Goal: Task Accomplishment & Management: Complete application form

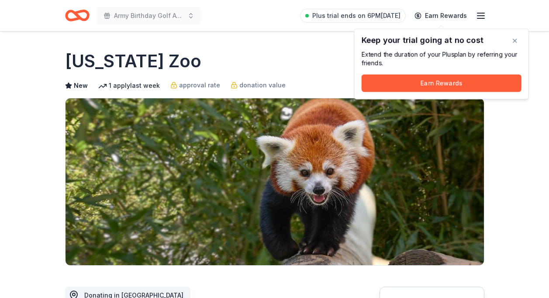
scroll to position [260, 0]
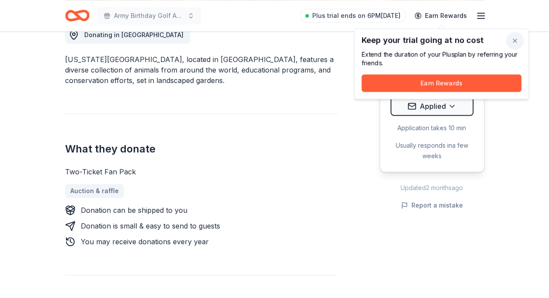
click at [518, 40] on button "button" at bounding box center [514, 40] width 17 height 17
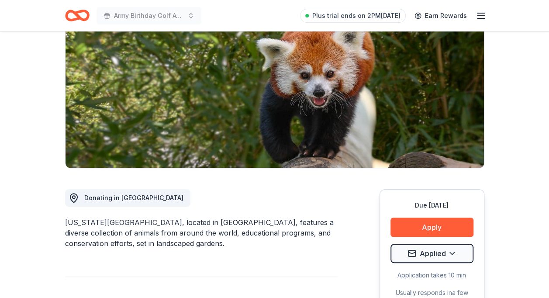
scroll to position [99, 0]
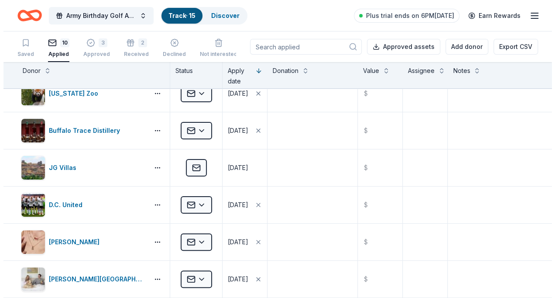
scroll to position [47, 0]
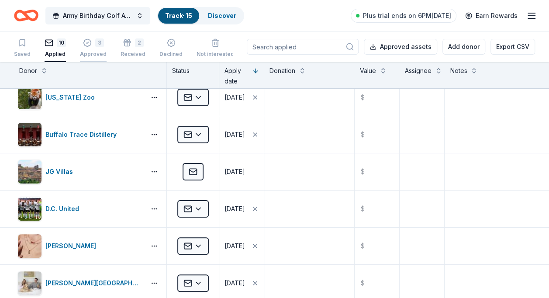
click at [87, 45] on icon "button" at bounding box center [87, 42] width 9 height 9
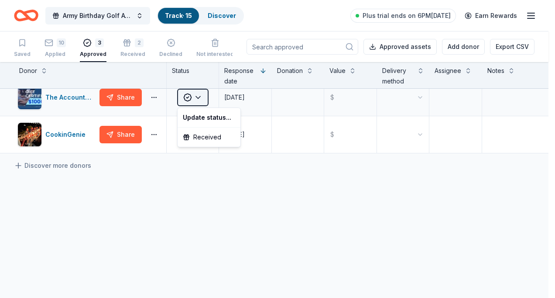
click at [197, 97] on html "Army Birthday Golf Awards Luncheon Silent Auction Track · 15 Discover Plus tria…" at bounding box center [277, 149] width 555 height 298
click at [214, 138] on div "Received" at bounding box center [208, 137] width 59 height 16
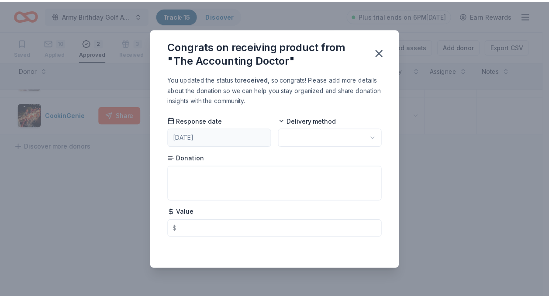
scroll to position [28, 0]
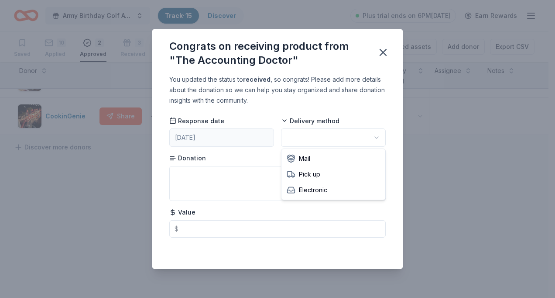
click at [316, 135] on html "Army Birthday Golf Awards Luncheon Silent Auction Track · 15 Discover Plus tria…" at bounding box center [277, 149] width 555 height 298
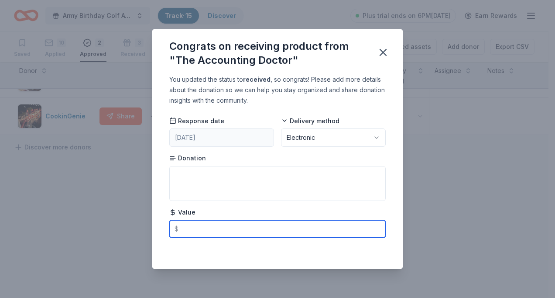
click at [197, 228] on input "text" at bounding box center [277, 228] width 217 height 17
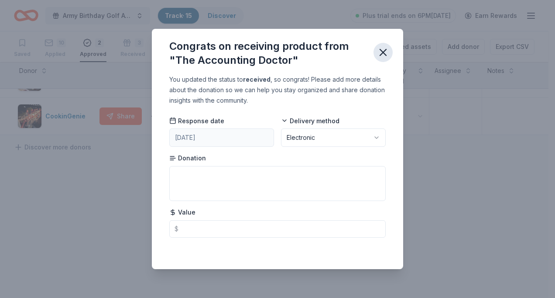
click at [382, 51] on icon "button" at bounding box center [383, 52] width 6 height 6
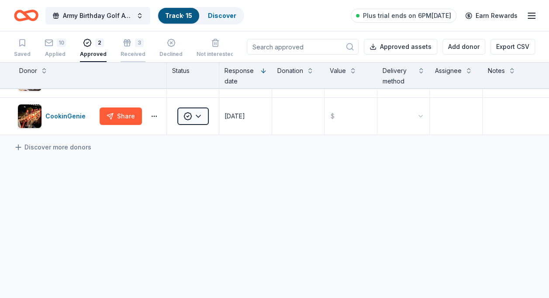
click at [127, 42] on icon "button" at bounding box center [127, 38] width 9 height 9
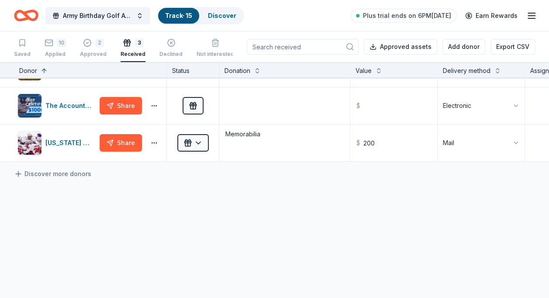
scroll to position [36, 0]
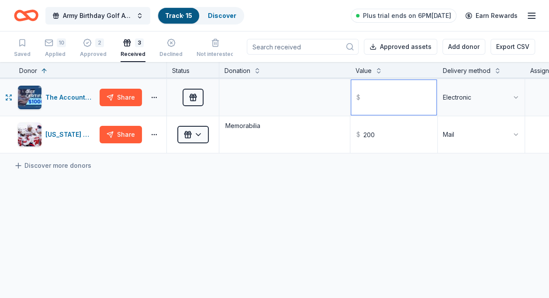
click at [382, 97] on input "text" at bounding box center [393, 97] width 85 height 35
type input "1000.00"
click at [374, 166] on div "Discover more donors" at bounding box center [378, 165] width 757 height 24
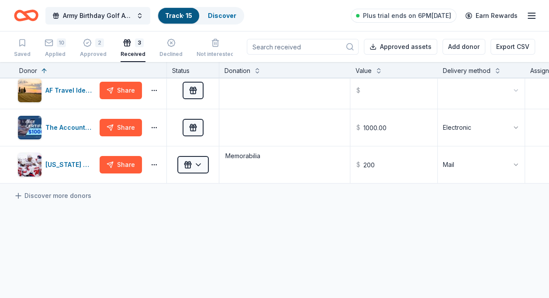
scroll to position [0, 0]
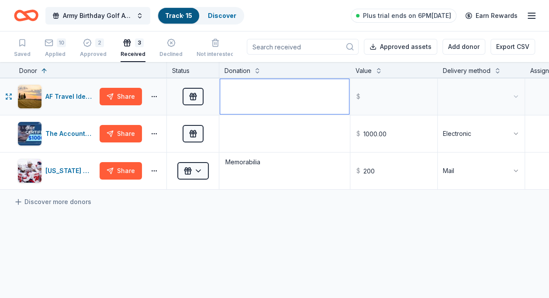
click at [266, 96] on textarea at bounding box center [284, 96] width 129 height 35
type textarea "y"
drag, startPoint x: 224, startPoint y: 97, endPoint x: 264, endPoint y: 98, distance: 39.7
click at [264, 98] on textarea "5 Night Stay in Cortona 3 Night" at bounding box center [284, 96] width 129 height 35
type textarea "5 Night Stay in Cortona"
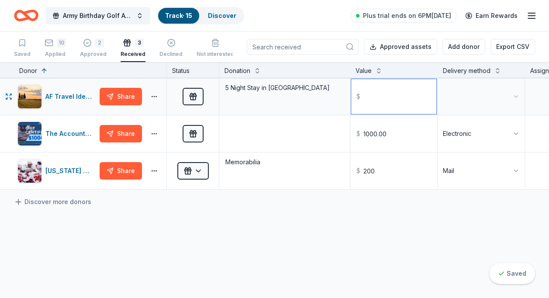
click at [371, 90] on input "text" at bounding box center [393, 96] width 85 height 35
click at [78, 96] on div "AF Travel Ideas" at bounding box center [70, 96] width 51 height 10
click at [403, 92] on input "text" at bounding box center [393, 96] width 85 height 35
type input "2900.00"
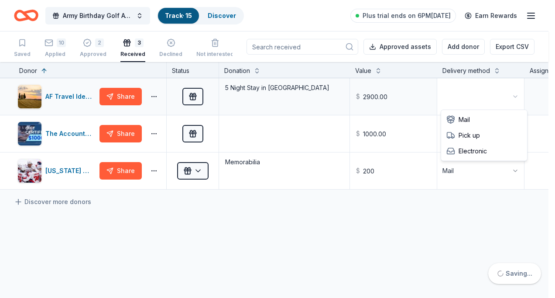
click at [467, 99] on html "Army Birthday Golf Awards Luncheon Silent Auction Track · 15 Discover Plus tria…" at bounding box center [277, 149] width 555 height 298
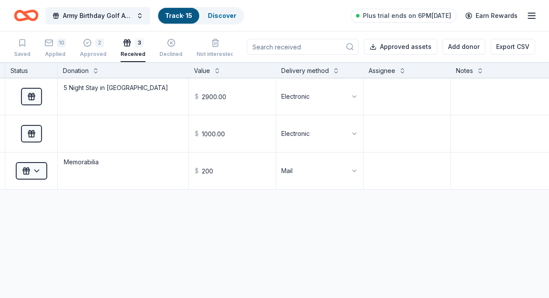
scroll to position [0, 164]
click at [400, 67] on button at bounding box center [399, 70] width 7 height 9
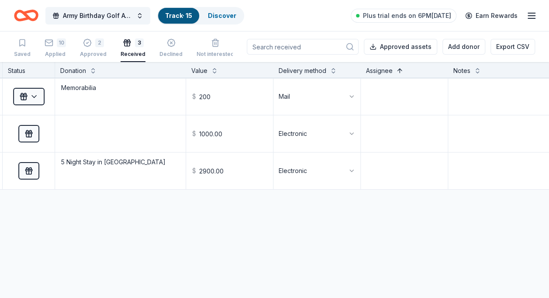
click at [400, 67] on button at bounding box center [399, 70] width 7 height 9
click at [400, 70] on button at bounding box center [399, 70] width 7 height 9
click at [115, 102] on textarea "Memorabilia" at bounding box center [120, 96] width 129 height 35
click at [105, 131] on textarea at bounding box center [120, 133] width 129 height 35
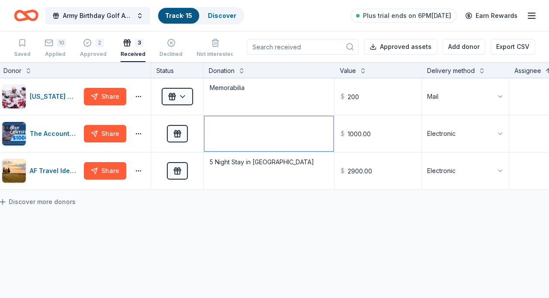
scroll to position [0, 15]
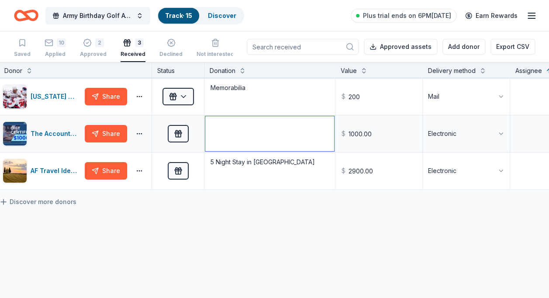
click at [224, 134] on textarea at bounding box center [269, 133] width 129 height 35
type textarea "Professional Tax Services"
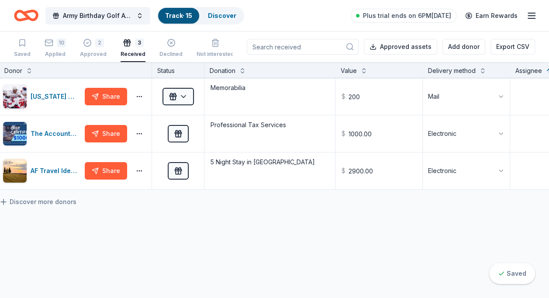
click at [234, 225] on div "Washington Capitals Share Received Memorabilia $ 200 Mail The Accounting Doctor…" at bounding box center [363, 216] width 757 height 276
click at [91, 41] on div "2" at bounding box center [93, 42] width 27 height 9
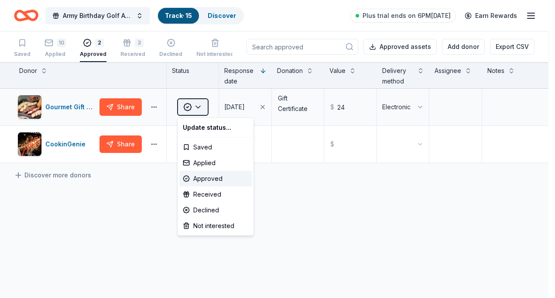
click at [200, 106] on html "Army Birthday Golf Awards Luncheon Silent Auction Track · 15 Discover Plus tria…" at bounding box center [277, 149] width 555 height 298
click at [210, 194] on div "Received" at bounding box center [215, 194] width 72 height 16
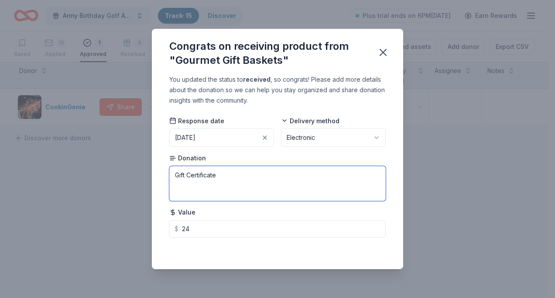
click at [231, 175] on textarea "Gift Certificate" at bounding box center [277, 183] width 217 height 35
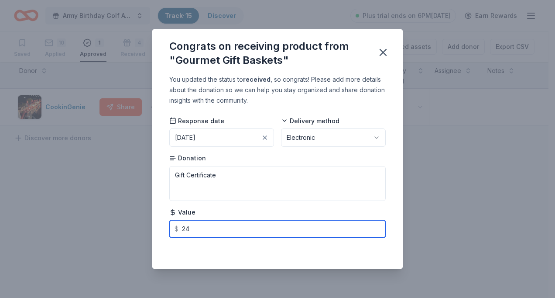
click at [186, 228] on input "24" at bounding box center [277, 228] width 217 height 17
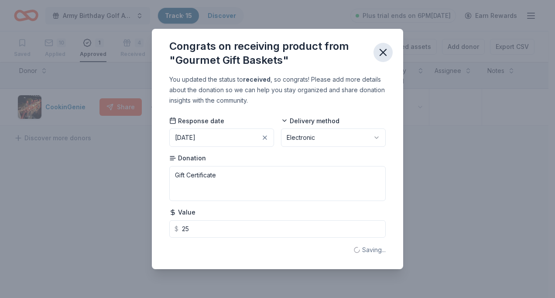
type input "25.00"
click at [385, 52] on icon "button" at bounding box center [383, 52] width 12 height 12
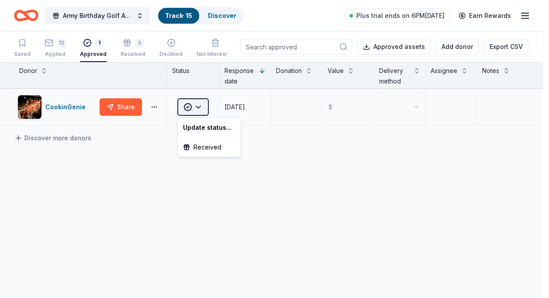
click at [200, 104] on html "Army Birthday Golf Awards Luncheon Silent Auction Track · 15 Discover Plus tria…" at bounding box center [274, 149] width 549 height 298
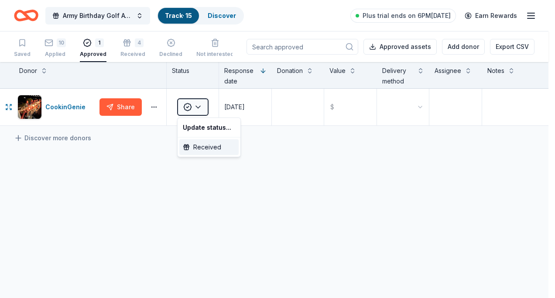
click at [214, 147] on div "Received" at bounding box center [208, 147] width 59 height 16
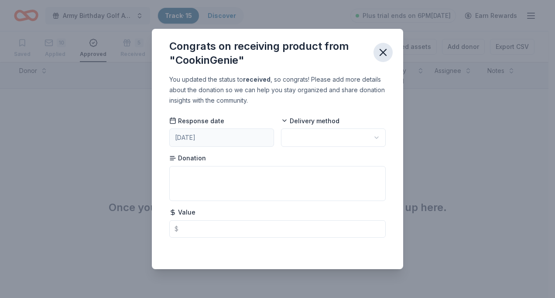
click at [387, 52] on icon "button" at bounding box center [383, 52] width 12 height 12
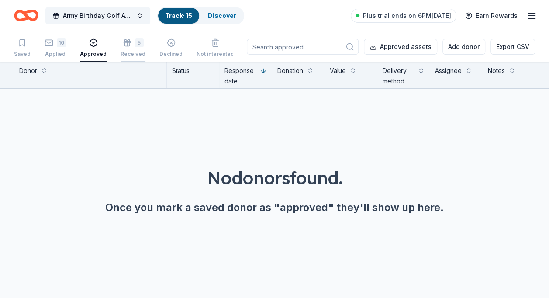
click at [128, 40] on div "5" at bounding box center [133, 38] width 25 height 9
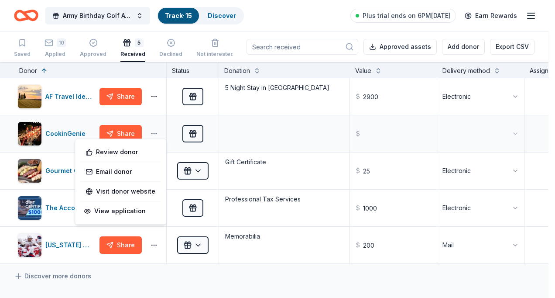
click at [154, 132] on html "Army Birthday Golf Awards Luncheon Silent Auction Track · 15 Discover Plus tria…" at bounding box center [277, 149] width 555 height 298
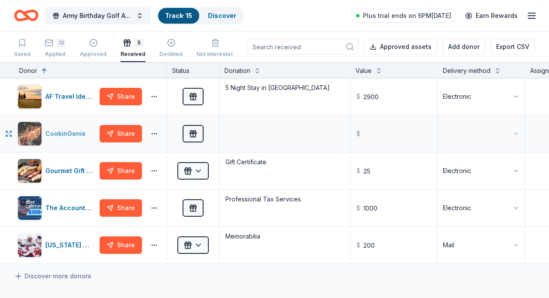
click at [70, 133] on div "CookinGenie" at bounding box center [67, 133] width 44 height 10
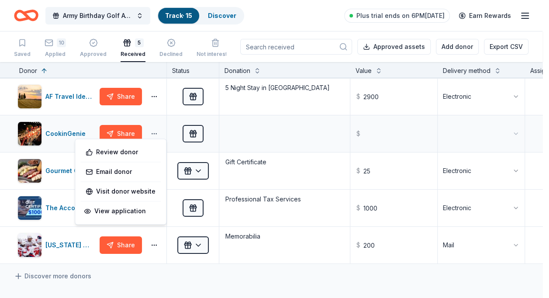
click at [155, 133] on html "Army Birthday Golf Awards Luncheon Silent Auction Track · 15 Discover Plus tria…" at bounding box center [274, 149] width 549 height 298
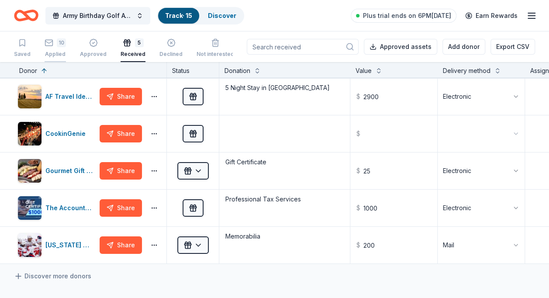
click at [54, 43] on div "10" at bounding box center [55, 42] width 21 height 9
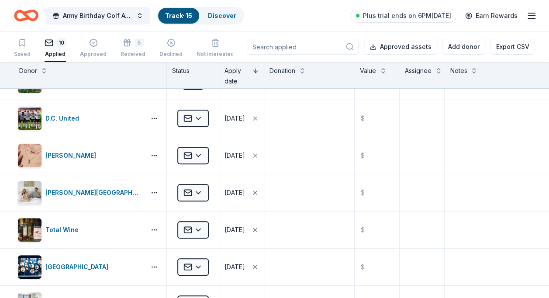
scroll to position [139, 0]
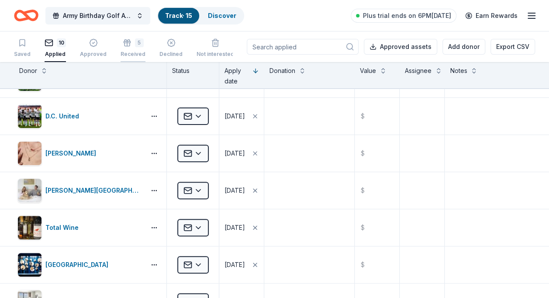
click at [126, 48] on div "5 Received" at bounding box center [133, 43] width 25 height 19
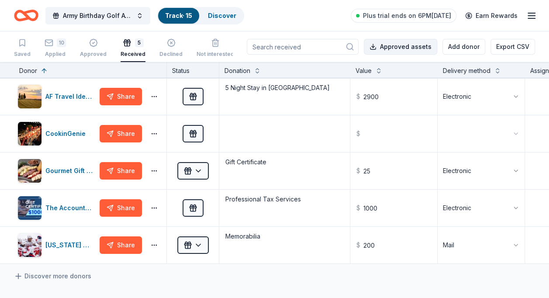
click at [393, 45] on button "Approved assets" at bounding box center [400, 47] width 73 height 16
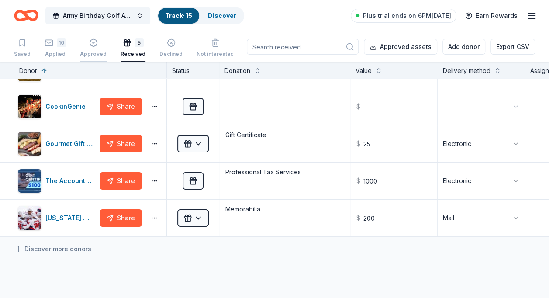
click at [91, 44] on icon "button" at bounding box center [93, 42] width 9 height 9
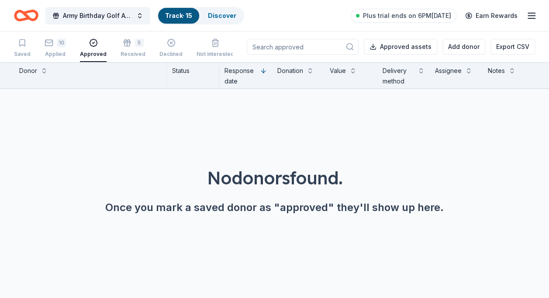
click at [91, 44] on icon "button" at bounding box center [93, 42] width 9 height 9
click at [48, 42] on icon "button" at bounding box center [49, 42] width 9 height 9
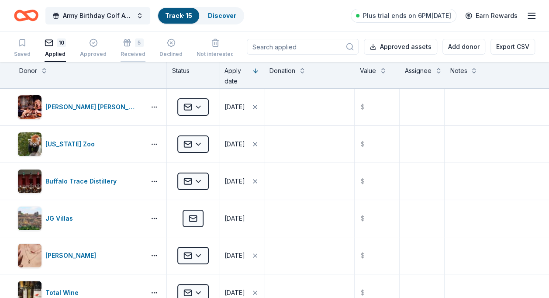
click at [127, 49] on div "5 Received" at bounding box center [133, 43] width 25 height 19
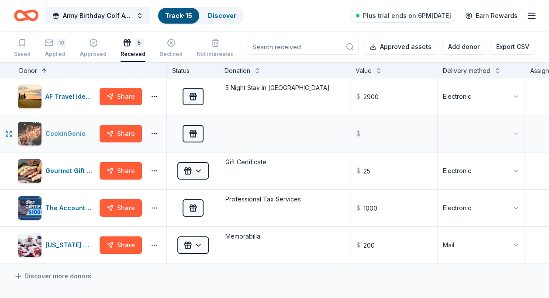
click at [71, 132] on div "CookinGenie" at bounding box center [67, 133] width 44 height 10
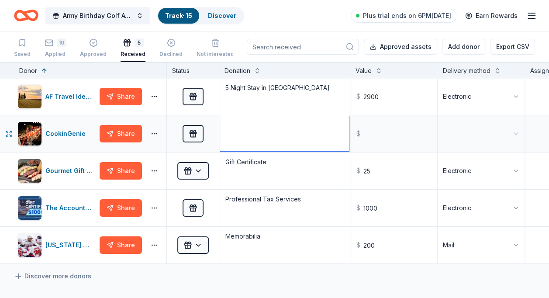
click at [264, 134] on textarea at bounding box center [284, 133] width 129 height 35
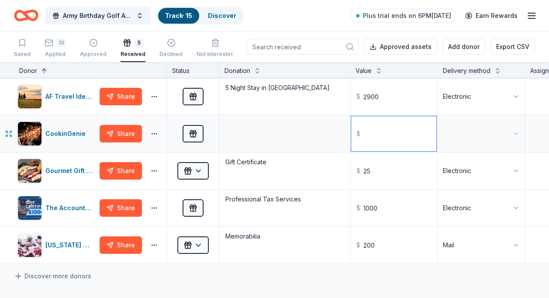
click at [406, 137] on input "text" at bounding box center [393, 133] width 85 height 35
click at [57, 42] on div "10" at bounding box center [61, 42] width 9 height 9
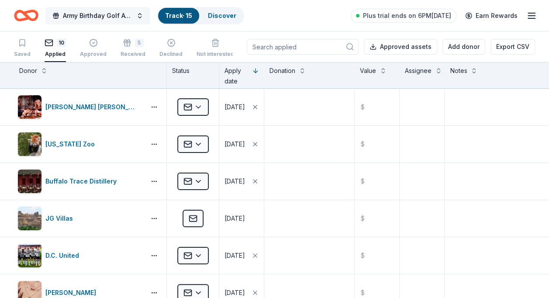
click at [115, 18] on span "Army Birthday Golf Awards Luncheon Silent Auction" at bounding box center [98, 15] width 70 height 10
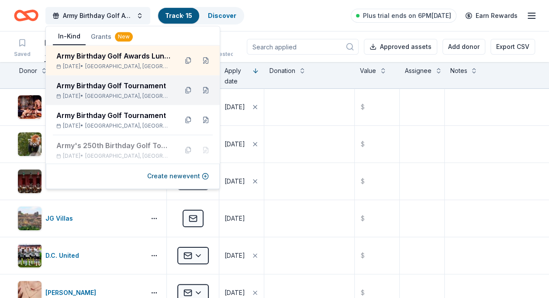
click at [107, 84] on div "Army Birthday Golf Tournament" at bounding box center [113, 85] width 114 height 10
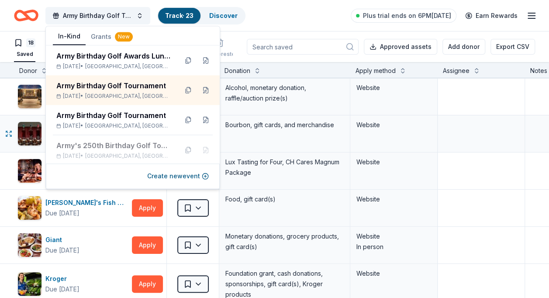
click at [262, 140] on div "Bourbon, gift cards, and merchandise" at bounding box center [284, 133] width 131 height 37
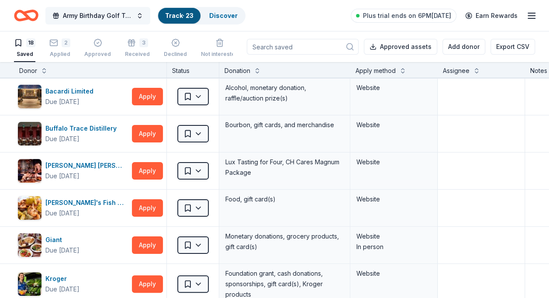
click at [139, 14] on button "Army Birthday Golf Tournament" at bounding box center [97, 15] width 105 height 17
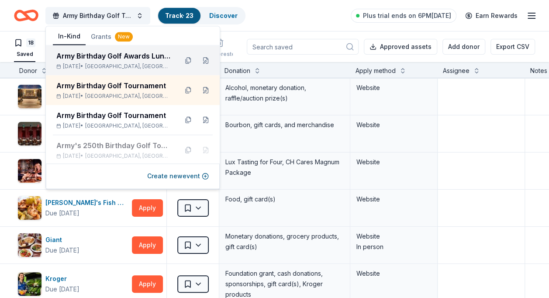
click at [112, 59] on div "Army Birthday Golf Awards Luncheon Silent Auction" at bounding box center [113, 56] width 114 height 10
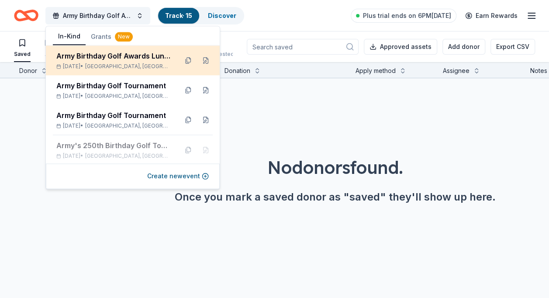
click at [125, 60] on div "Army Birthday Golf Awards Luncheon Silent Auction" at bounding box center [113, 56] width 114 height 10
click at [126, 60] on div "Army Birthday Golf Awards Luncheon Silent Auction" at bounding box center [113, 56] width 114 height 10
drag, startPoint x: 126, startPoint y: 60, endPoint x: 104, endPoint y: 62, distance: 21.9
click at [104, 62] on div "Army Birthday Golf Awards Luncheon Silent Auction Jun 06, 2026 • Arlington, VA" at bounding box center [113, 60] width 114 height 19
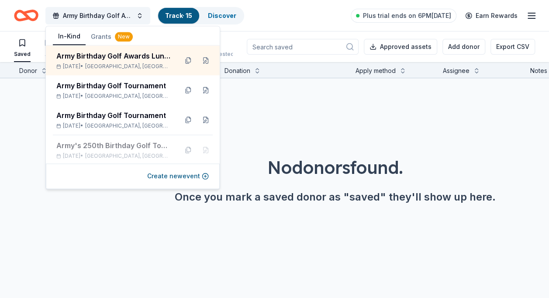
click at [81, 231] on div "No donors found. Once you mark a saved donor as "saved" they'll show up here." at bounding box center [335, 155] width 549 height 154
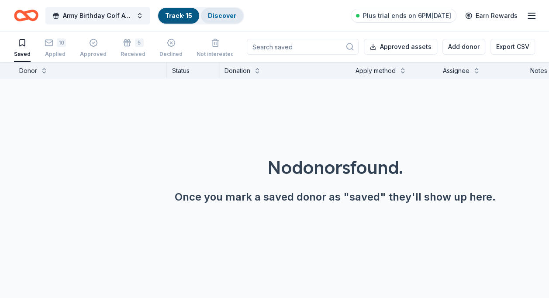
click at [221, 14] on link "Discover" at bounding box center [222, 15] width 28 height 7
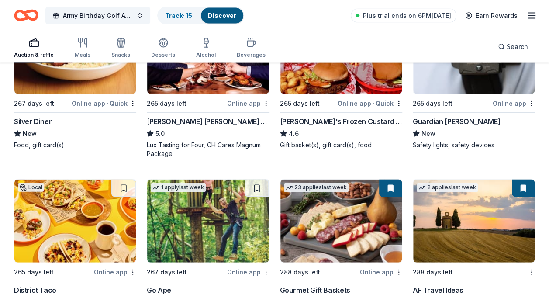
scroll to position [990, 0]
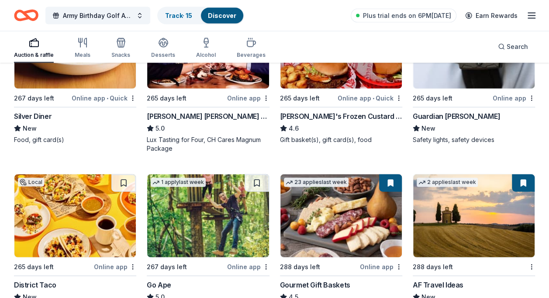
click at [205, 246] on img at bounding box center [207, 215] width 121 height 83
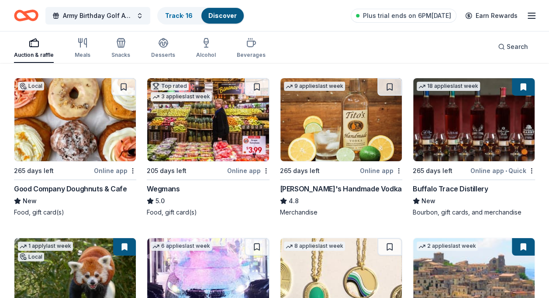
scroll to position [1601, 0]
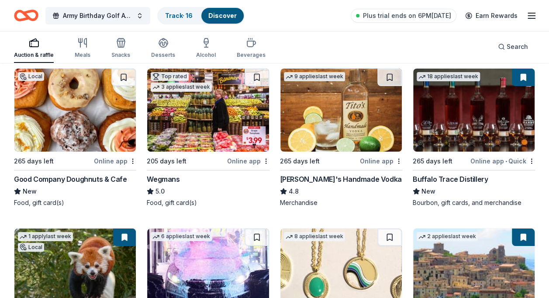
click at [378, 156] on div "Online app" at bounding box center [381, 160] width 42 height 11
click at [336, 176] on div "[PERSON_NAME]'s Handmade Vodka" at bounding box center [341, 179] width 122 height 10
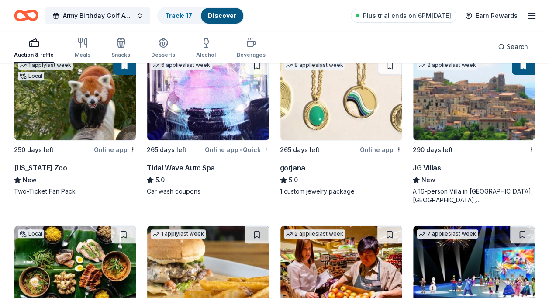
scroll to position [1774, 0]
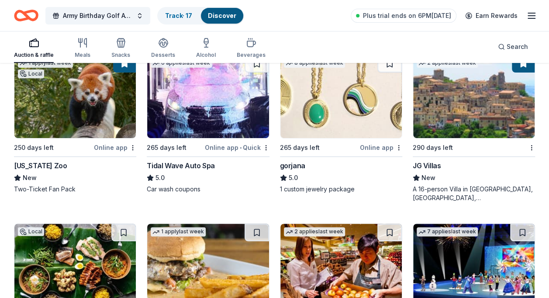
click at [373, 144] on div "Online app" at bounding box center [381, 147] width 42 height 11
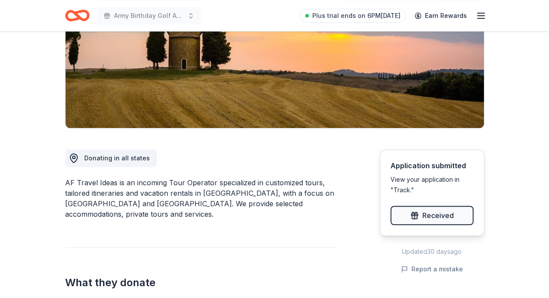
scroll to position [118, 0]
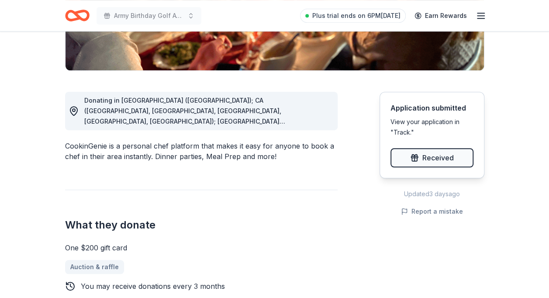
scroll to position [198, 0]
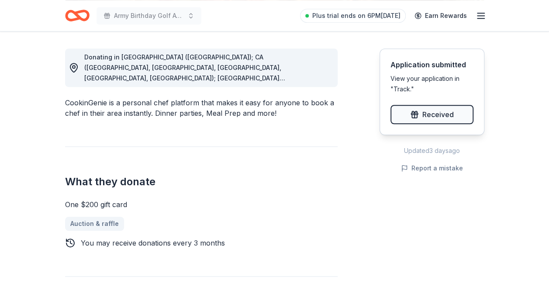
scroll to position [240, 0]
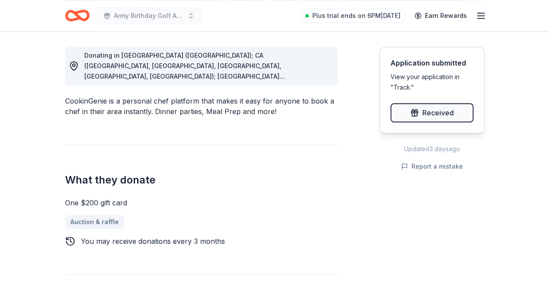
click at [401, 85] on div "View your application in "Track."" at bounding box center [431, 82] width 83 height 21
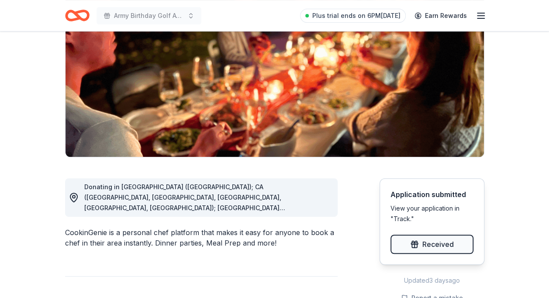
scroll to position [0, 0]
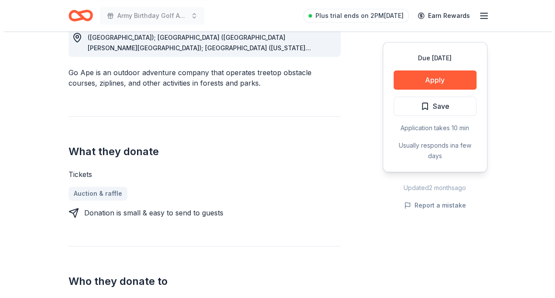
scroll to position [270, 0]
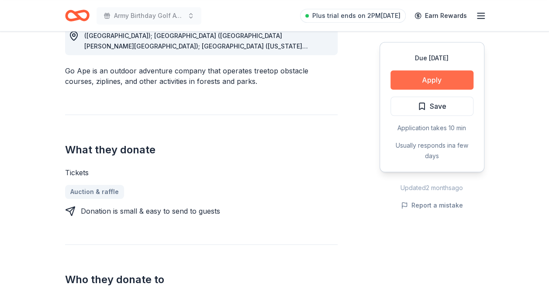
click at [431, 77] on button "Apply" at bounding box center [431, 79] width 83 height 19
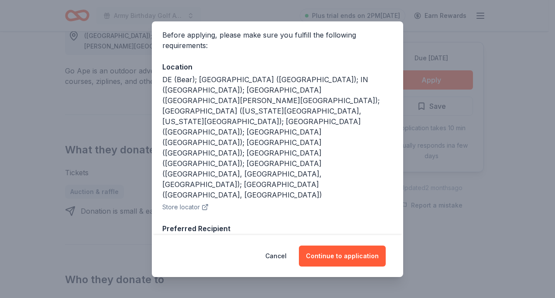
scroll to position [66, 0]
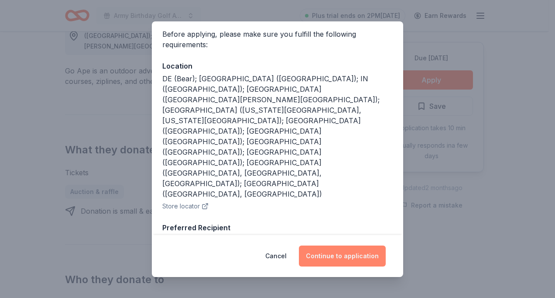
click at [349, 252] on button "Continue to application" at bounding box center [342, 255] width 87 height 21
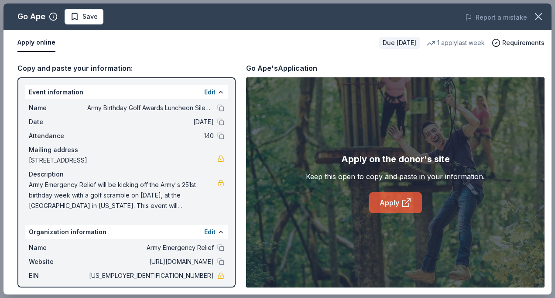
click at [406, 200] on icon at bounding box center [406, 202] width 10 height 10
click at [384, 198] on link "Apply" at bounding box center [395, 202] width 53 height 21
drag, startPoint x: 554, startPoint y: 180, endPoint x: 557, endPoint y: 252, distance: 72.1
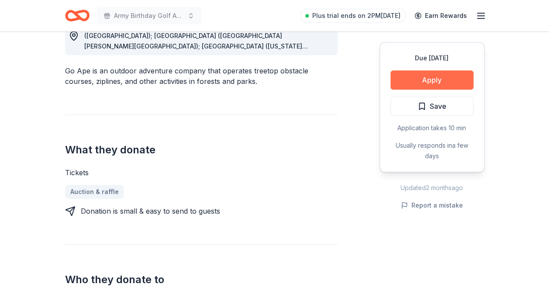
click at [445, 82] on button "Apply" at bounding box center [431, 79] width 83 height 19
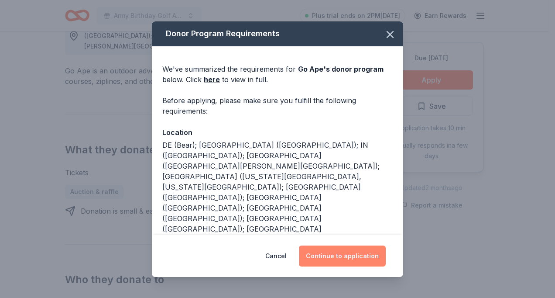
click at [346, 256] on button "Continue to application" at bounding box center [342, 255] width 87 height 21
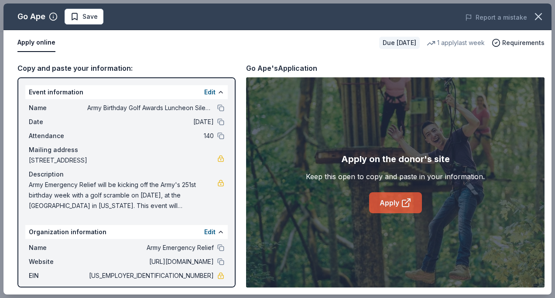
click at [404, 203] on icon at bounding box center [406, 202] width 10 height 10
click at [89, 17] on span "Save" at bounding box center [90, 16] width 15 height 10
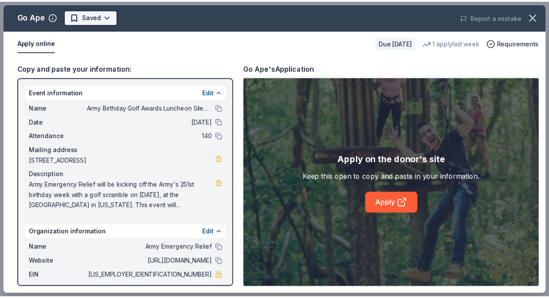
scroll to position [0, 0]
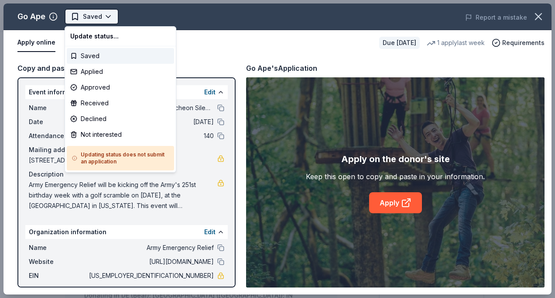
click at [108, 15] on body "Army Birthday Golf Awards Luncheon Silent Auction Saved Apply Due in 267 days S…" at bounding box center [274, 149] width 549 height 298
click at [92, 70] on div "Applied" at bounding box center [120, 72] width 107 height 16
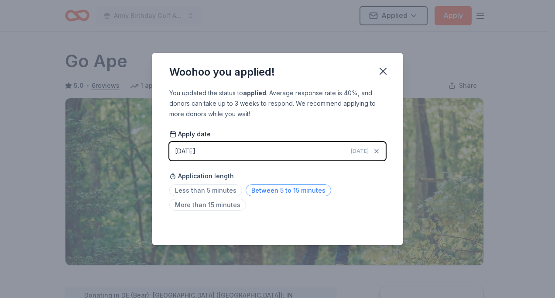
click at [307, 190] on span "Between 5 to 15 minutes" at bounding box center [289, 190] width 86 height 12
click at [386, 72] on icon "button" at bounding box center [383, 71] width 12 height 12
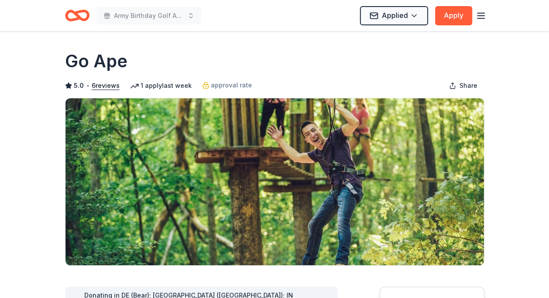
click at [309, 166] on img at bounding box center [275, 181] width 418 height 167
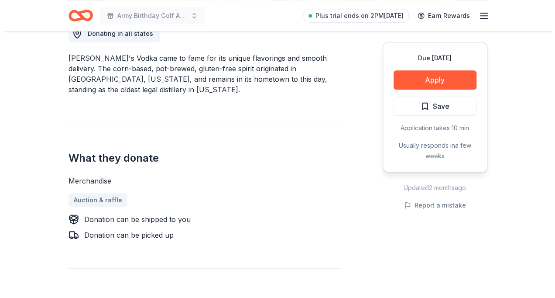
scroll to position [262, 0]
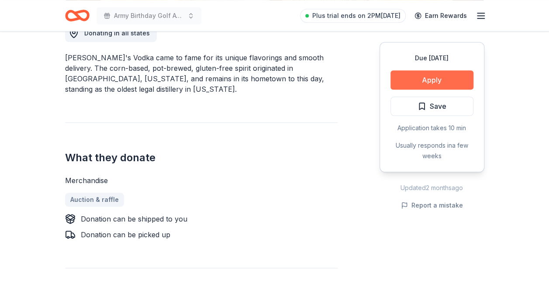
click at [421, 77] on button "Apply" at bounding box center [431, 79] width 83 height 19
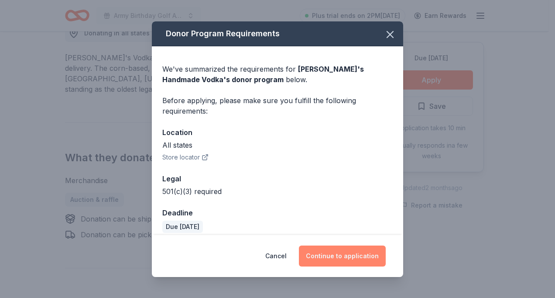
click at [333, 261] on button "Continue to application" at bounding box center [342, 255] width 87 height 21
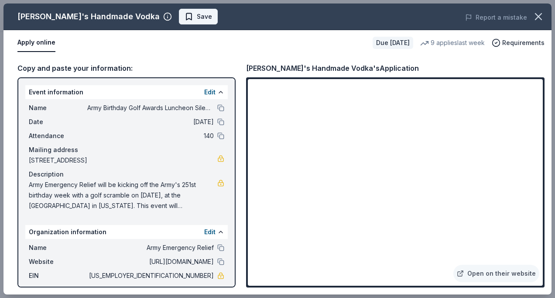
click at [197, 16] on span "Save" at bounding box center [204, 16] width 15 height 10
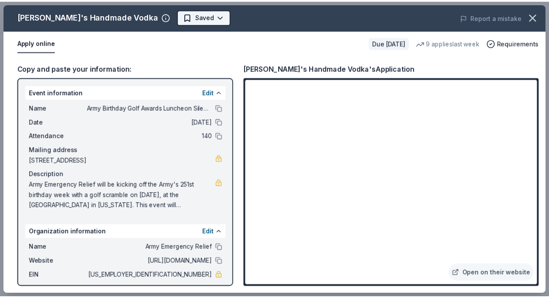
scroll to position [0, 0]
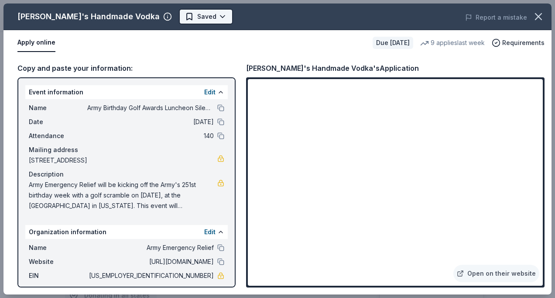
click at [170, 14] on body "Army Birthday Golf Awards Luncheon Silent Auction Plus trial ends on 2PM, 8/18 …" at bounding box center [274, 149] width 549 height 298
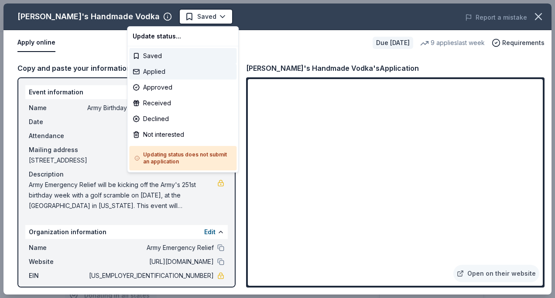
click at [157, 71] on div "Applied" at bounding box center [182, 72] width 107 height 16
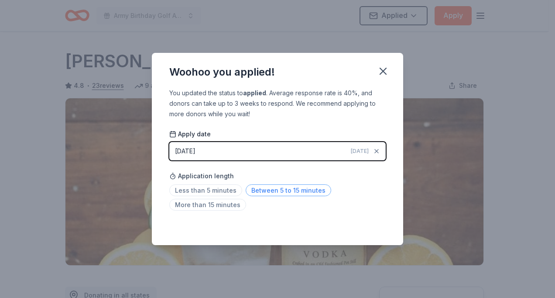
click at [290, 190] on span "Between 5 to 15 minutes" at bounding box center [289, 190] width 86 height 12
click at [383, 72] on icon "button" at bounding box center [383, 71] width 12 height 12
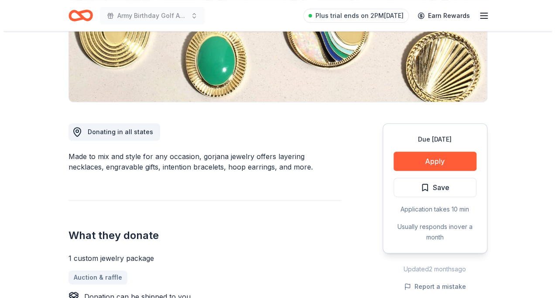
scroll to position [159, 0]
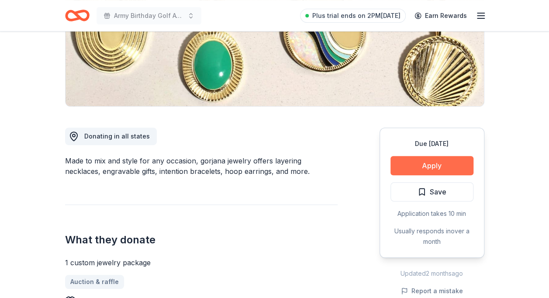
click at [443, 161] on button "Apply" at bounding box center [431, 165] width 83 height 19
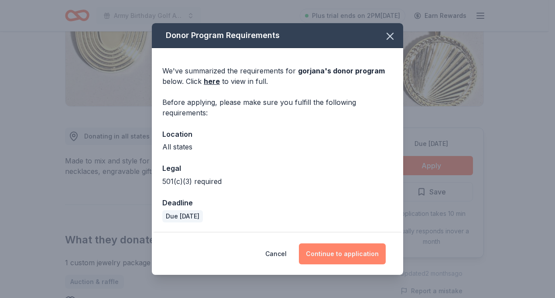
click at [366, 255] on button "Continue to application" at bounding box center [342, 253] width 87 height 21
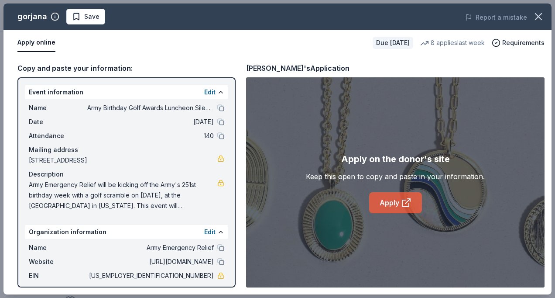
click at [394, 205] on link "Apply" at bounding box center [395, 202] width 53 height 21
click at [86, 15] on span "Save" at bounding box center [91, 16] width 15 height 10
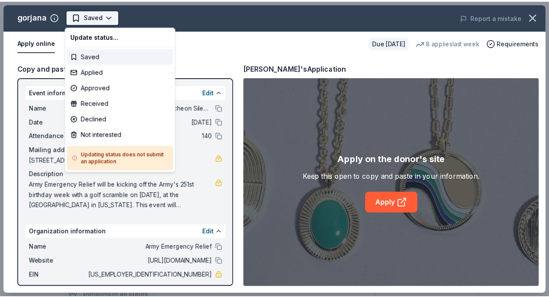
scroll to position [0, 0]
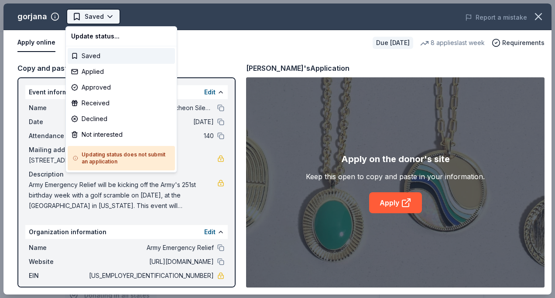
click at [108, 15] on body "Army Birthday Golf Awards Luncheon Silent Auction Saved Apply Due in 265 days S…" at bounding box center [274, 149] width 549 height 298
click at [98, 70] on div "Applied" at bounding box center [121, 72] width 107 height 16
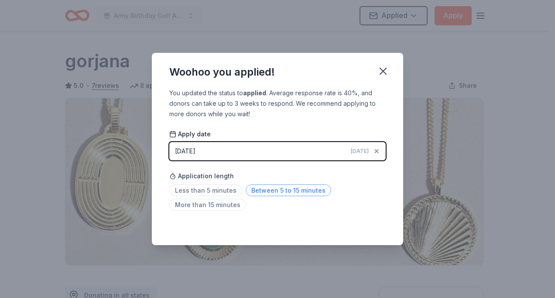
click at [290, 190] on span "Between 5 to 15 minutes" at bounding box center [289, 190] width 86 height 12
click at [384, 72] on icon "button" at bounding box center [383, 71] width 6 height 6
